Goal: Task Accomplishment & Management: Use online tool/utility

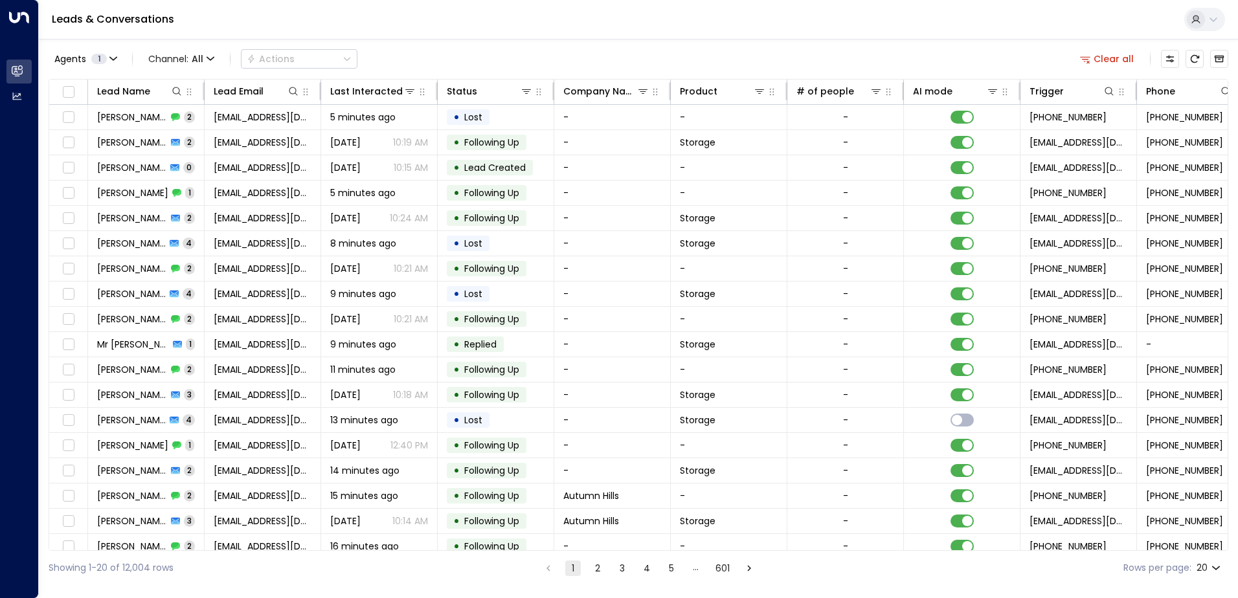
scroll to position [0, 264]
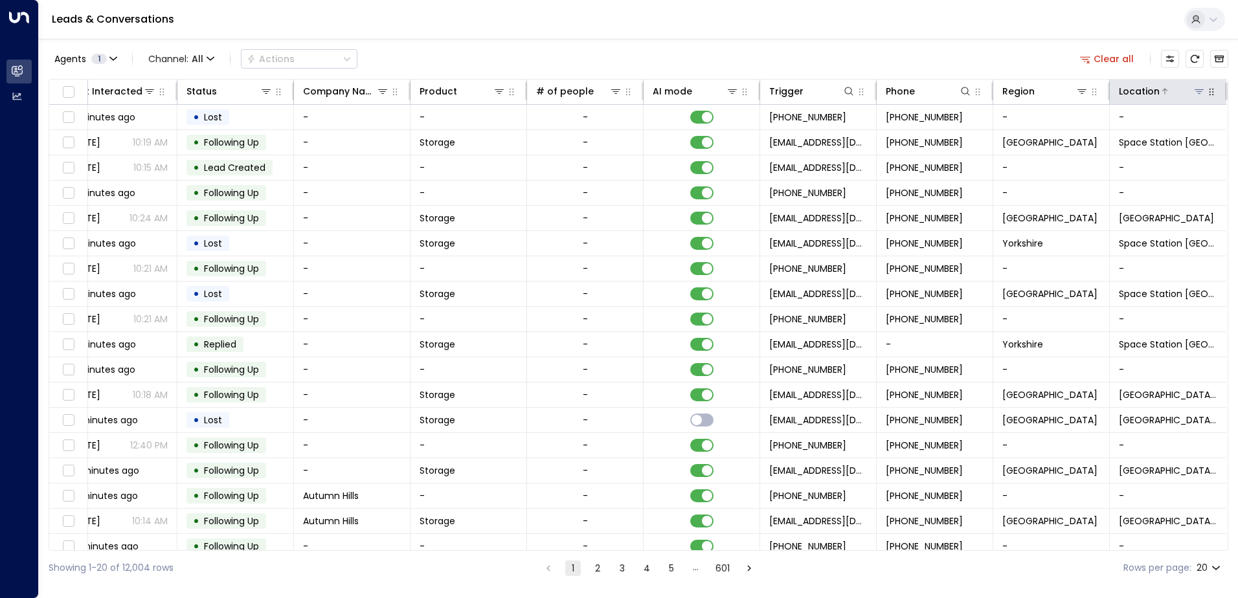
click at [1197, 89] on icon at bounding box center [1199, 91] width 10 height 10
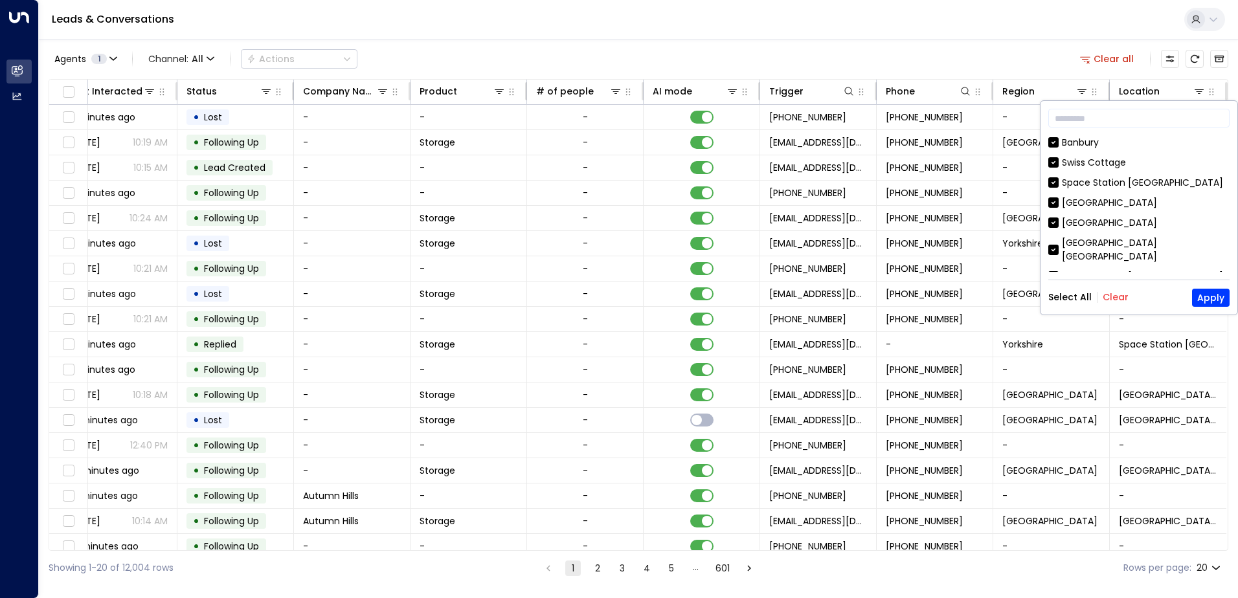
click at [1117, 305] on div "Select All Clear Apply" at bounding box center [1138, 298] width 181 height 18
click at [1117, 300] on button "Clear" at bounding box center [1115, 297] width 26 height 10
click at [1224, 296] on button "Apply" at bounding box center [1211, 298] width 38 height 18
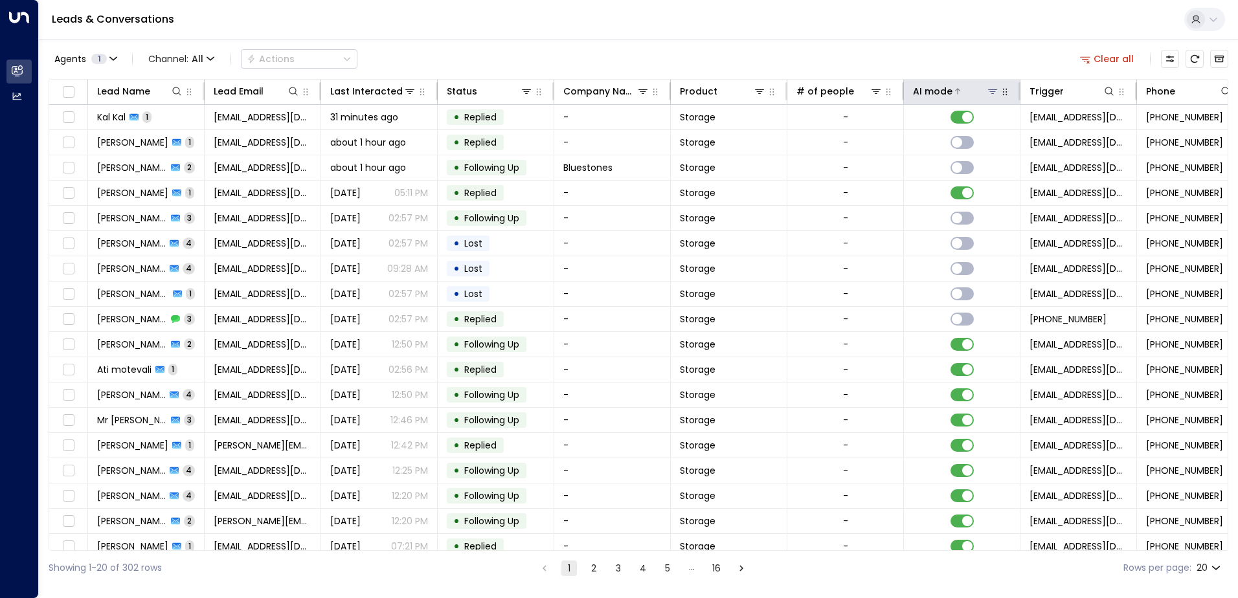
click at [947, 87] on div "AI mode" at bounding box center [932, 91] width 39 height 16
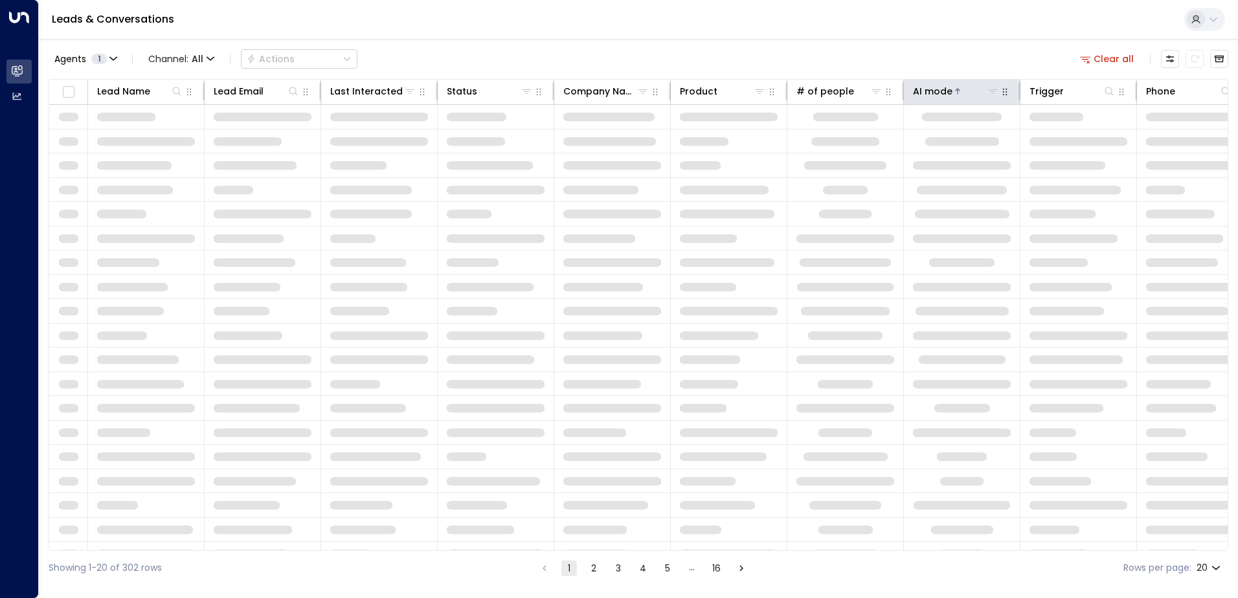
click at [947, 88] on div "AI mode" at bounding box center [932, 91] width 39 height 16
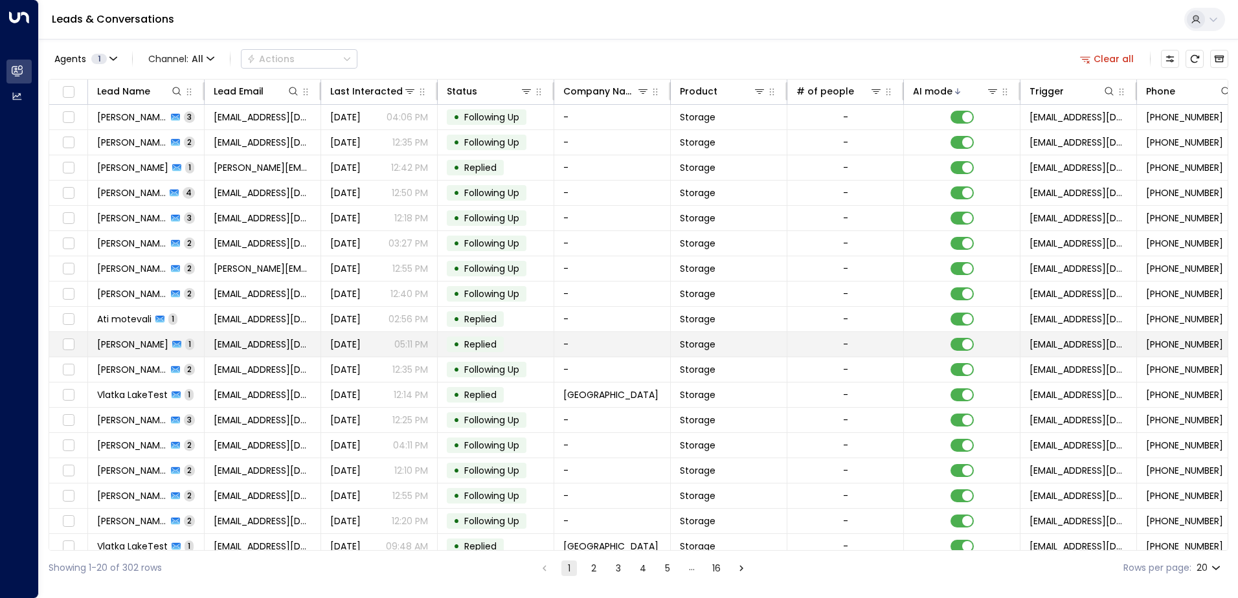
click at [135, 344] on span "[PERSON_NAME]" at bounding box center [132, 344] width 71 height 13
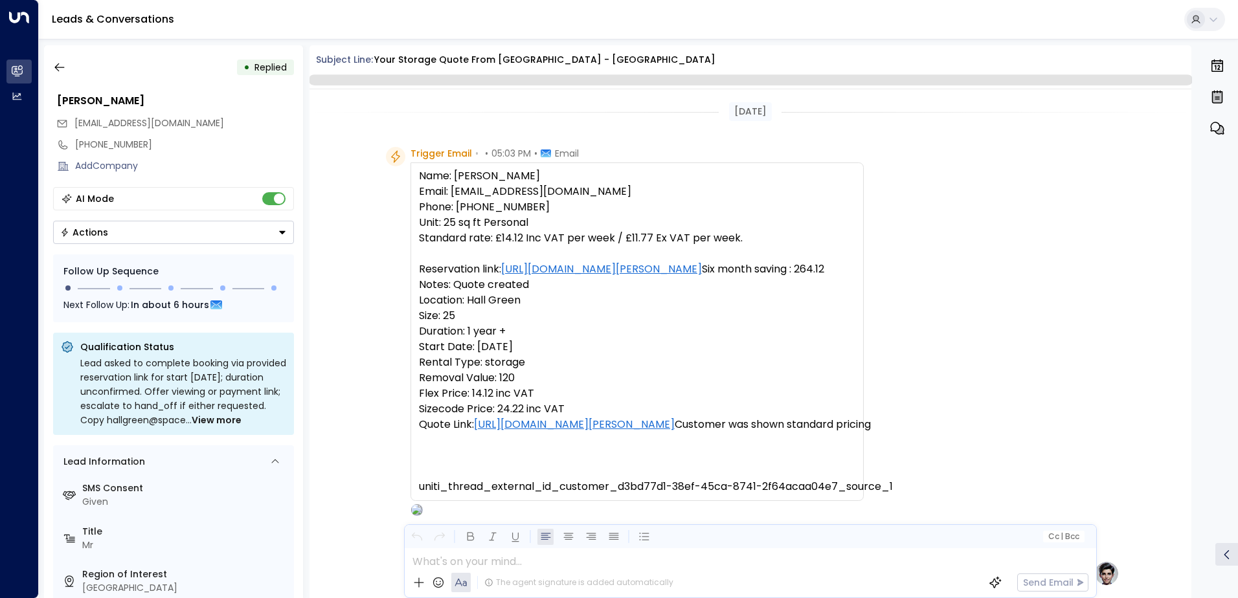
scroll to position [488, 0]
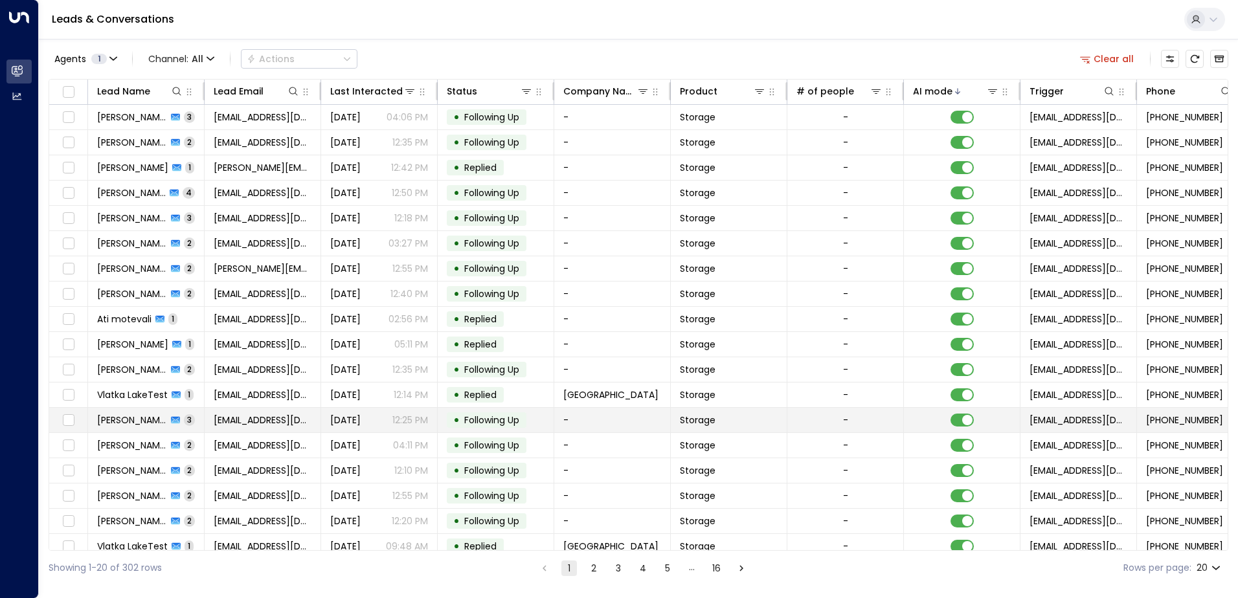
click at [124, 419] on span "[PERSON_NAME]" at bounding box center [132, 420] width 70 height 13
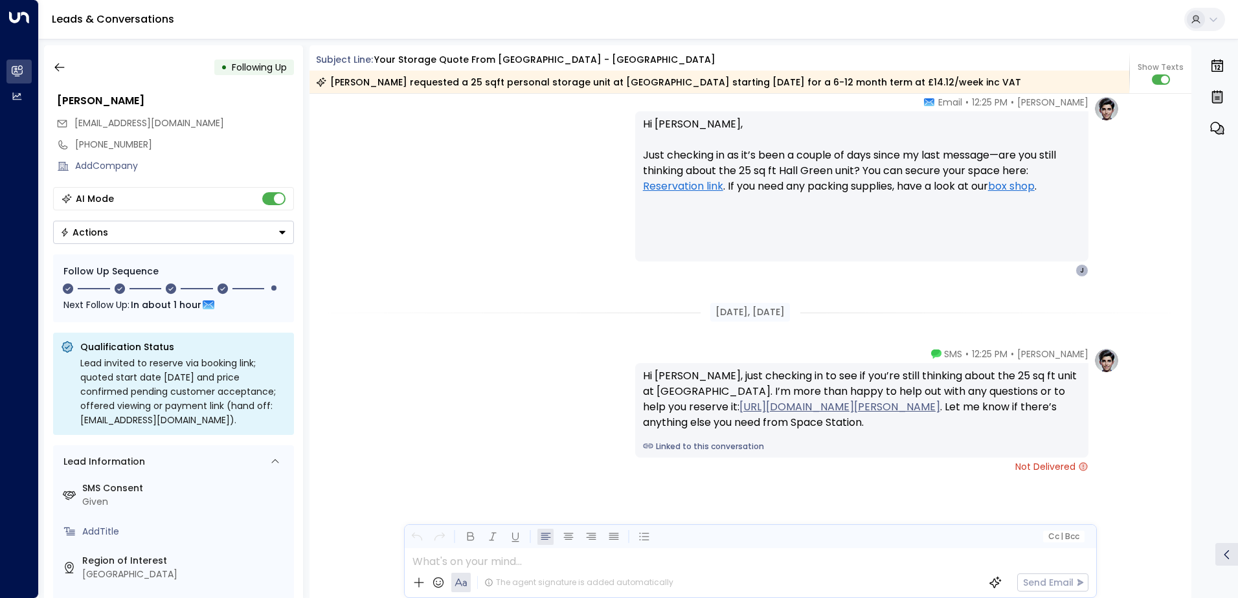
scroll to position [1968, 0]
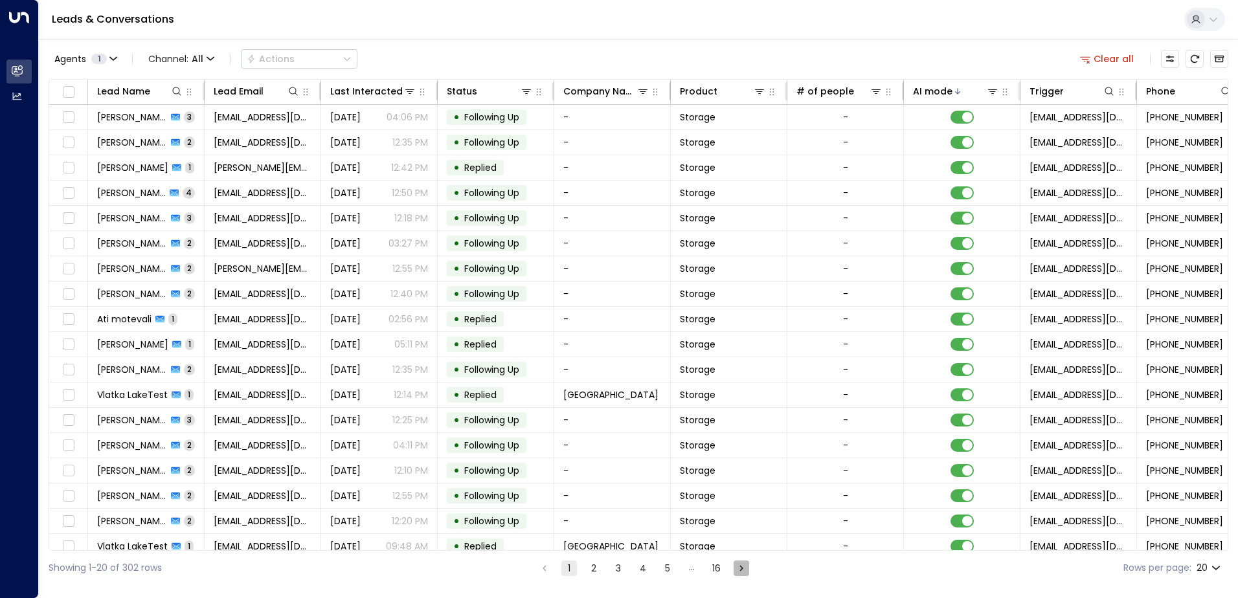
click at [737, 573] on icon "Go to next page" at bounding box center [741, 568] width 12 height 12
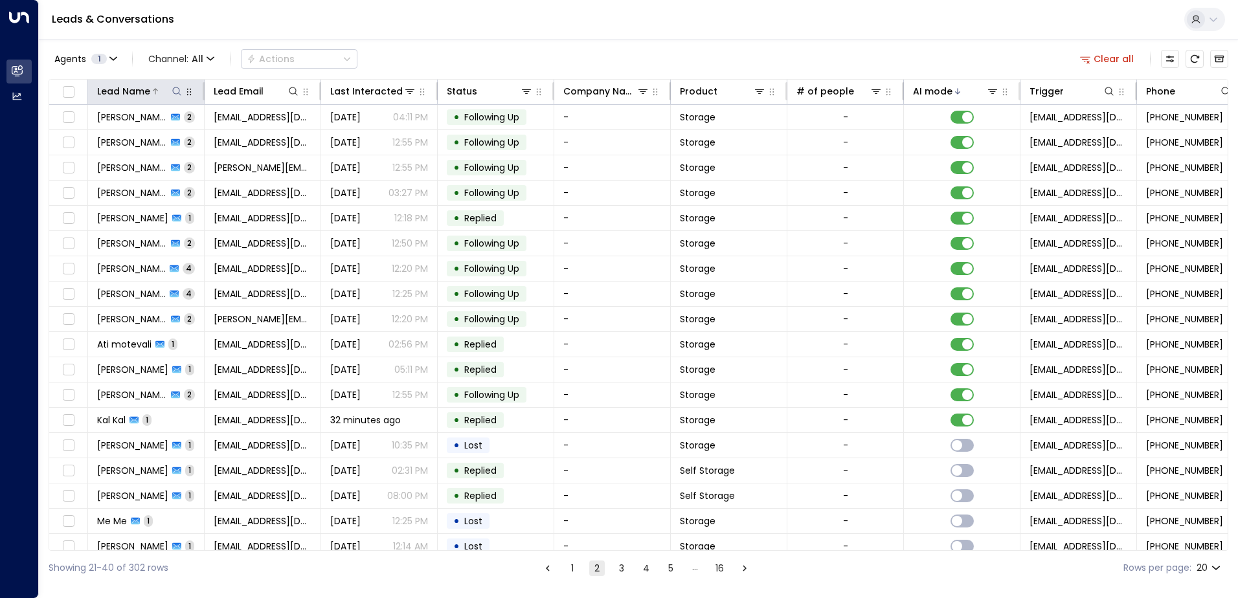
click at [177, 97] on button at bounding box center [176, 91] width 13 height 13
type input "******"
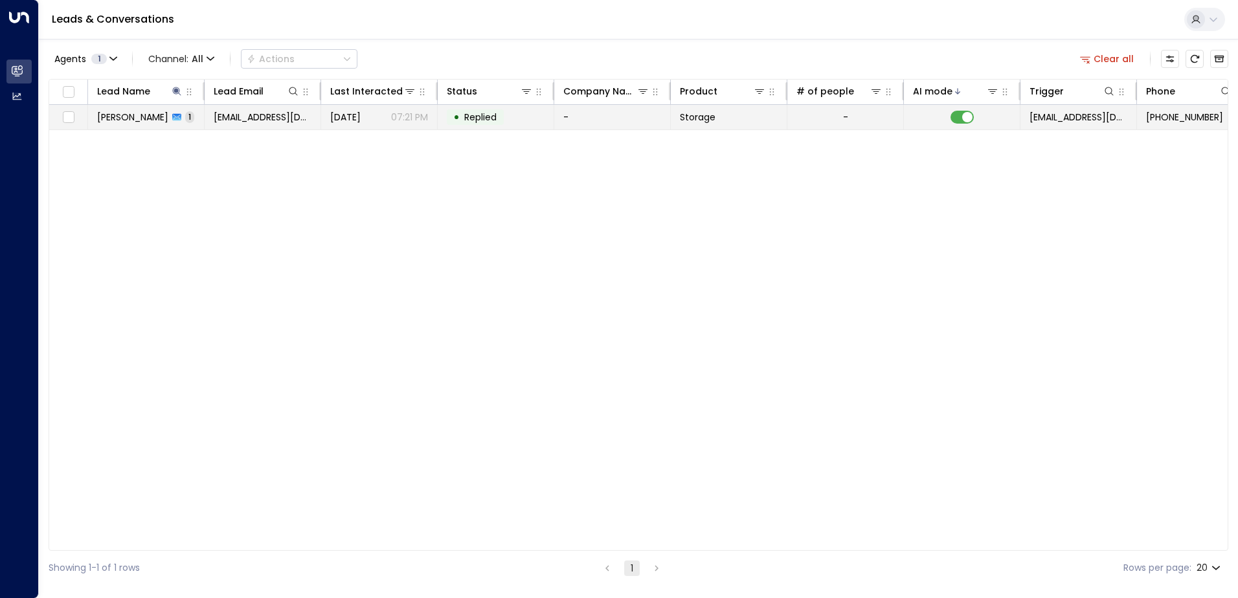
click at [582, 114] on td "-" at bounding box center [612, 117] width 117 height 25
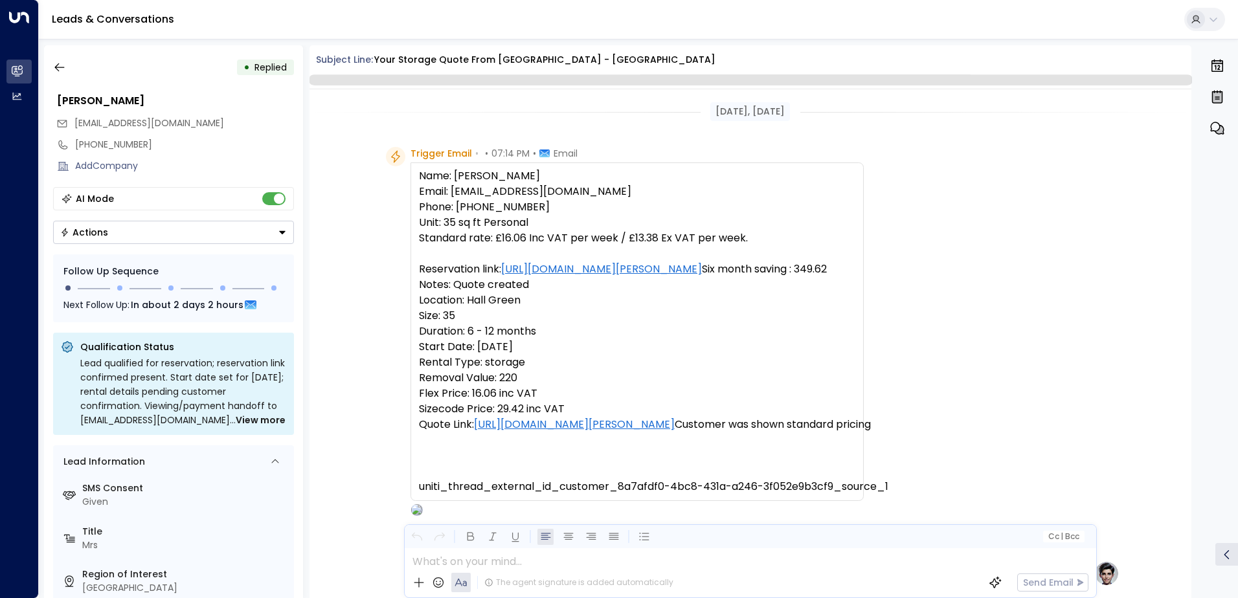
scroll to position [630, 0]
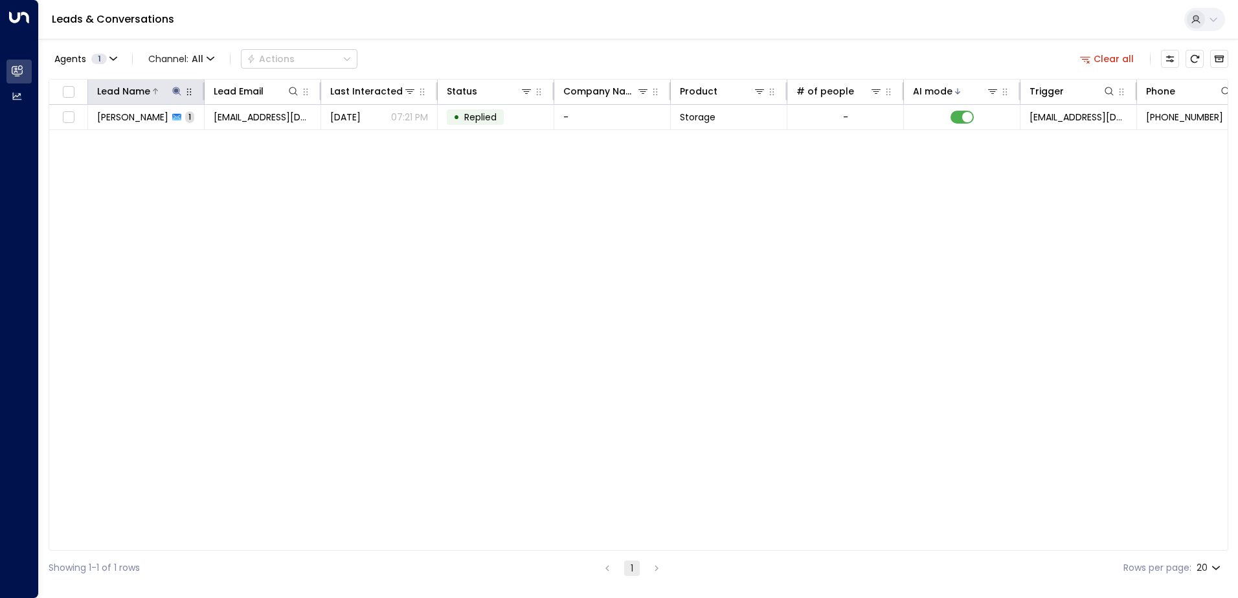
click at [174, 93] on icon at bounding box center [176, 91] width 8 height 8
type input "*****"
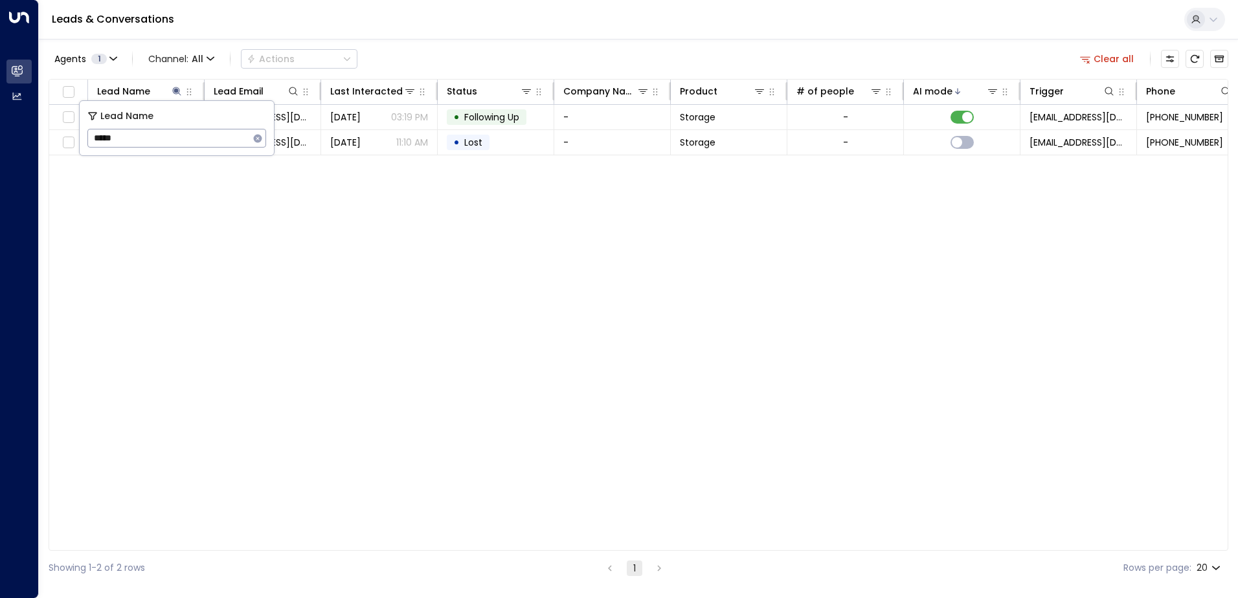
click at [265, 188] on div "Lead Name Lead Email Last Interacted Status Company Name Product # of people AI…" at bounding box center [638, 315] width 1179 height 472
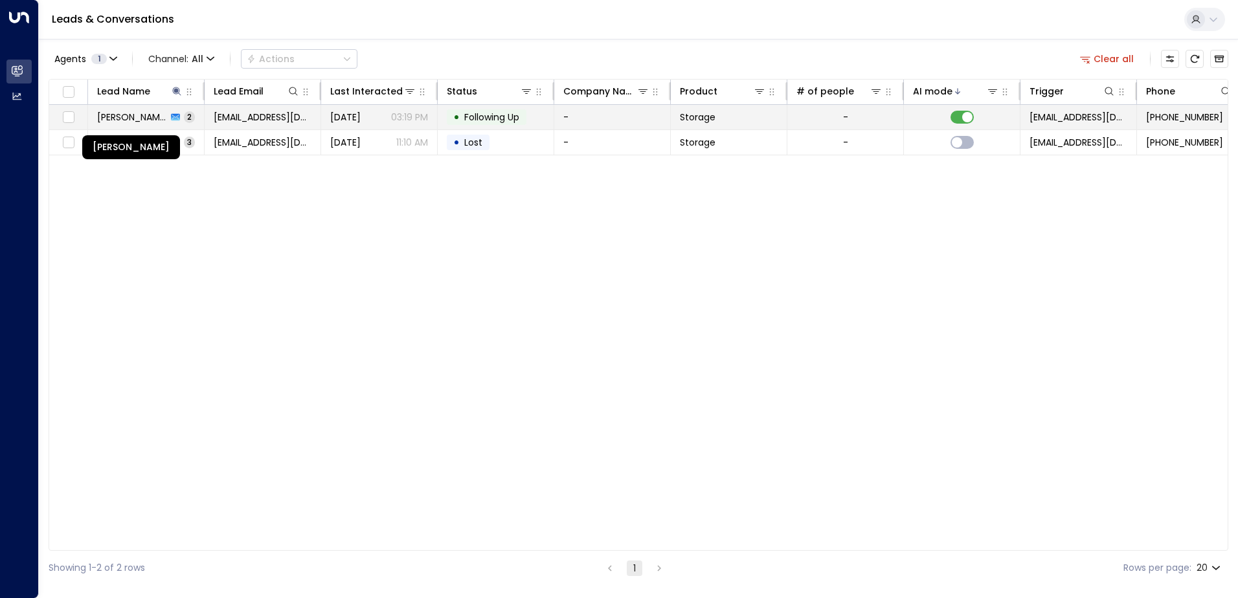
click at [161, 115] on span "[PERSON_NAME]" at bounding box center [132, 117] width 70 height 13
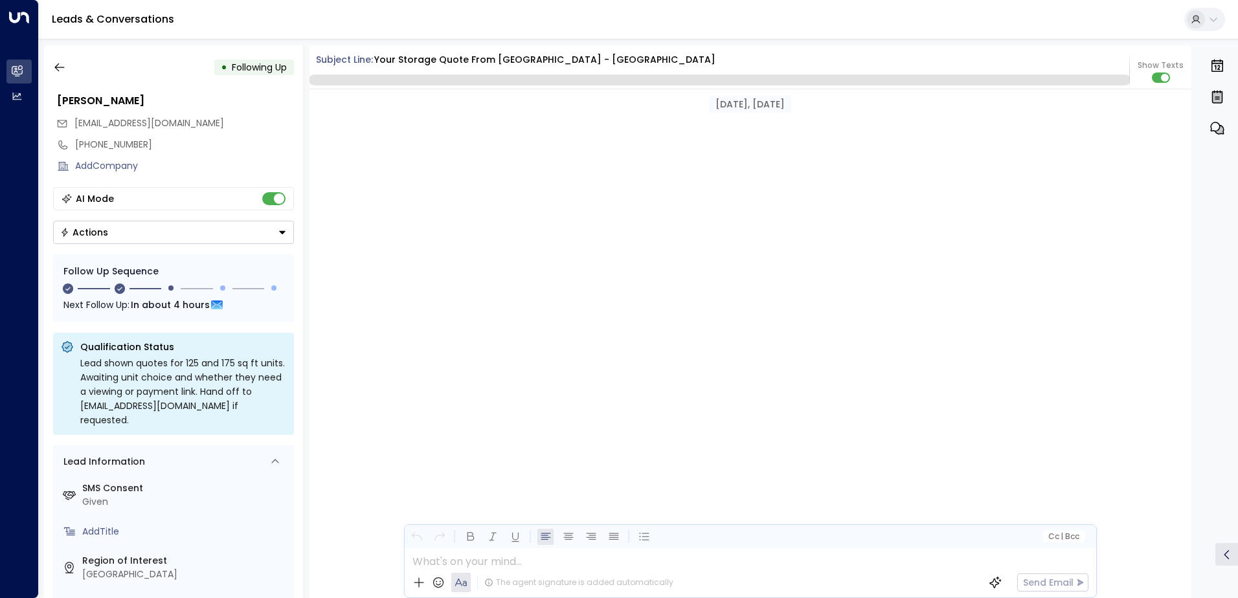
scroll to position [1172, 0]
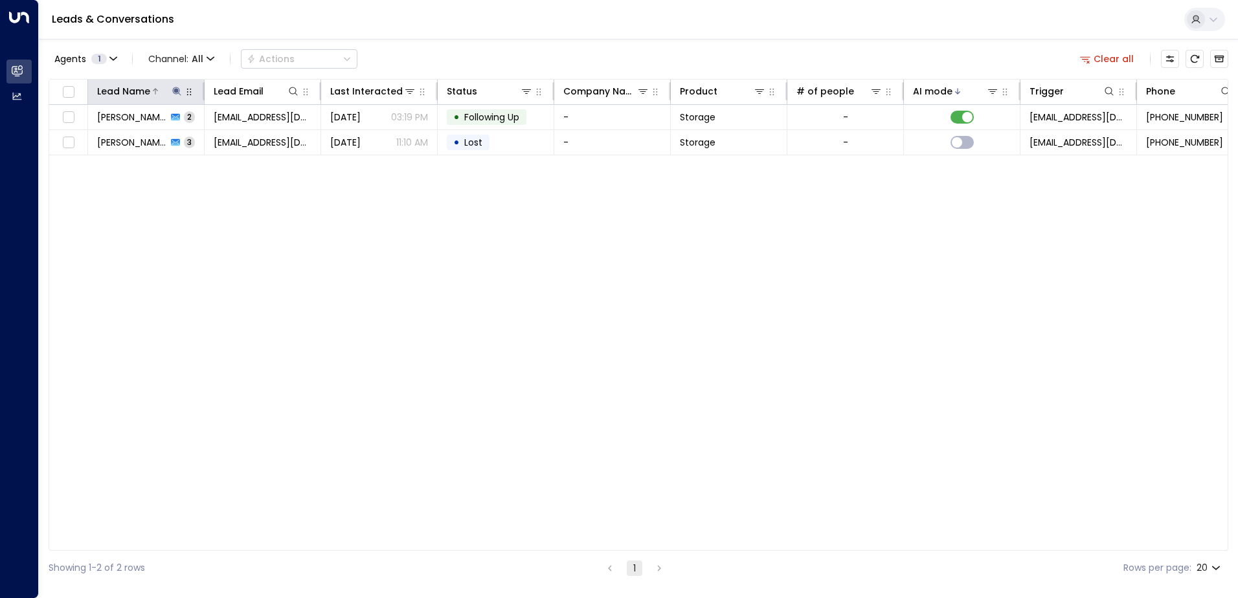
click at [179, 95] on icon at bounding box center [177, 91] width 10 height 10
drag, startPoint x: 164, startPoint y: 134, endPoint x: 42, endPoint y: 136, distance: 122.4
click at [42, 136] on body "Overview Leads & Conversations Leads & Conversations Analytics Analytics Leads …" at bounding box center [619, 292] width 1238 height 585
type input "*"
type input "*****"
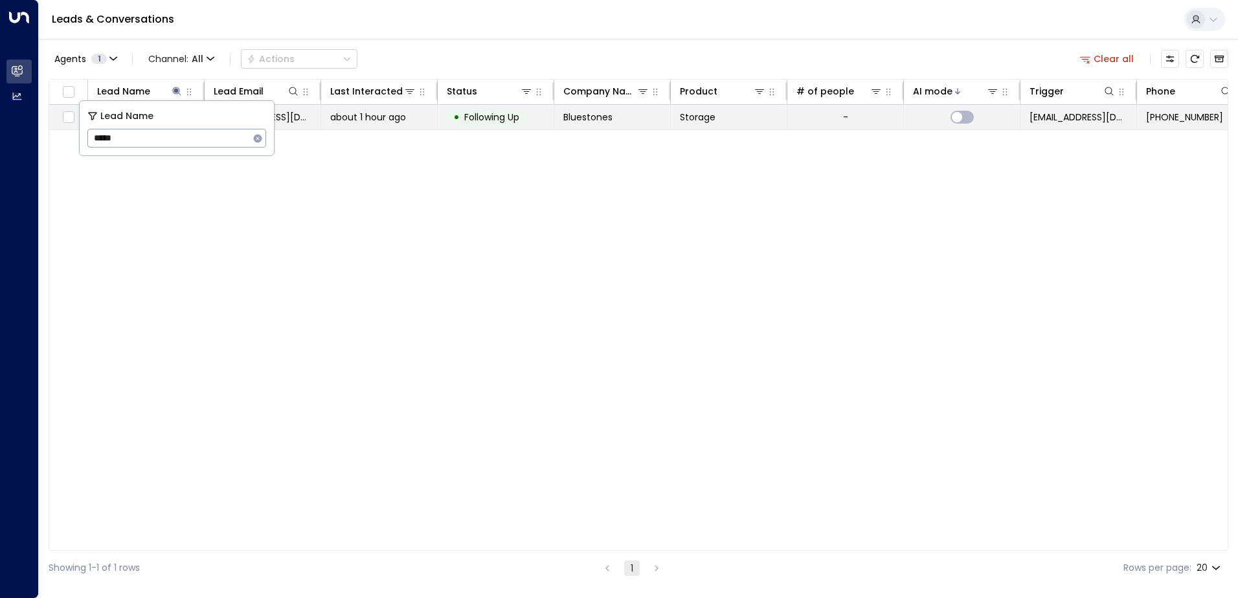
click at [325, 121] on td "about 1 hour ago" at bounding box center [379, 117] width 117 height 25
